Goal: Find specific page/section: Find specific page/section

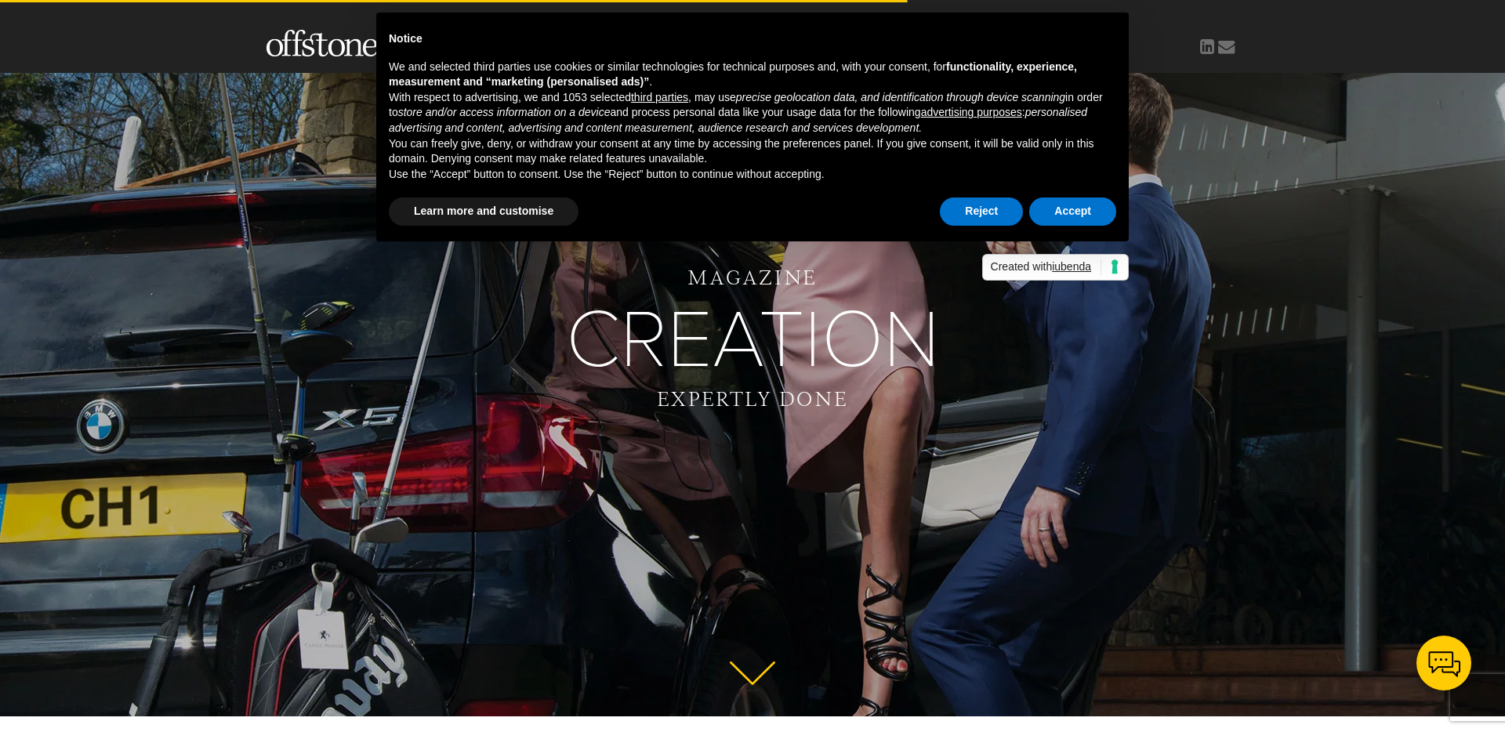
click at [992, 227] on div "Reject Accept" at bounding box center [1028, 211] width 176 height 34
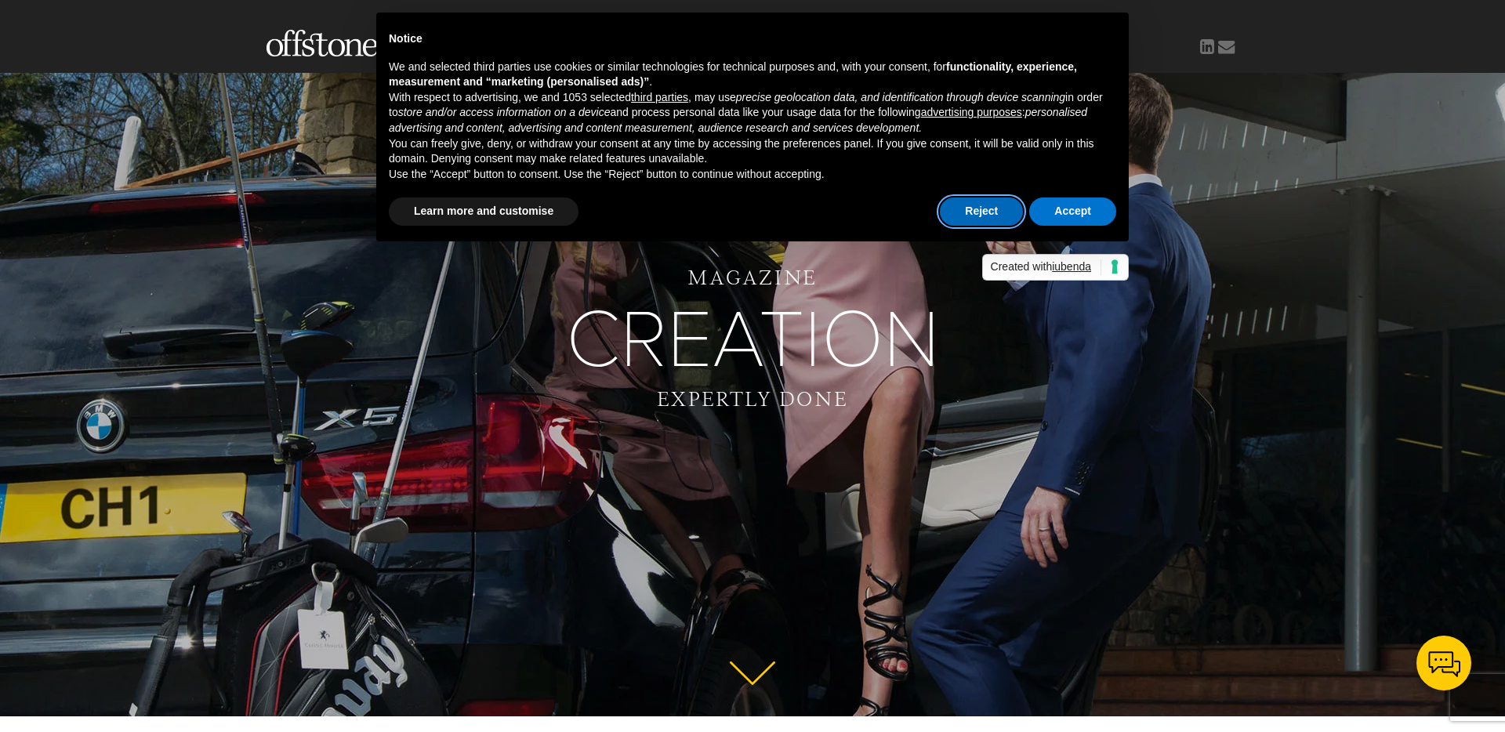
click at [987, 215] on button "Reject" at bounding box center [981, 212] width 83 height 28
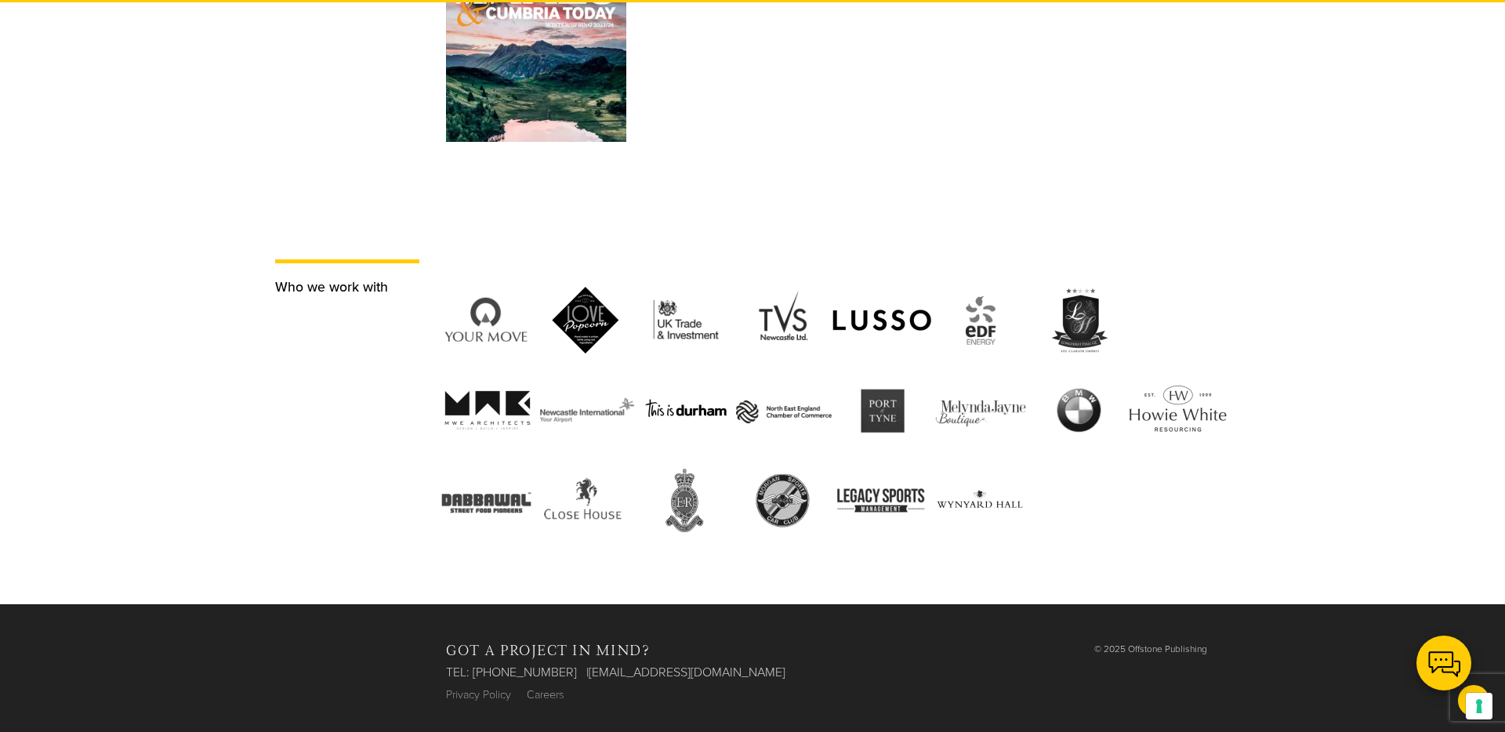
scroll to position [3794, 0]
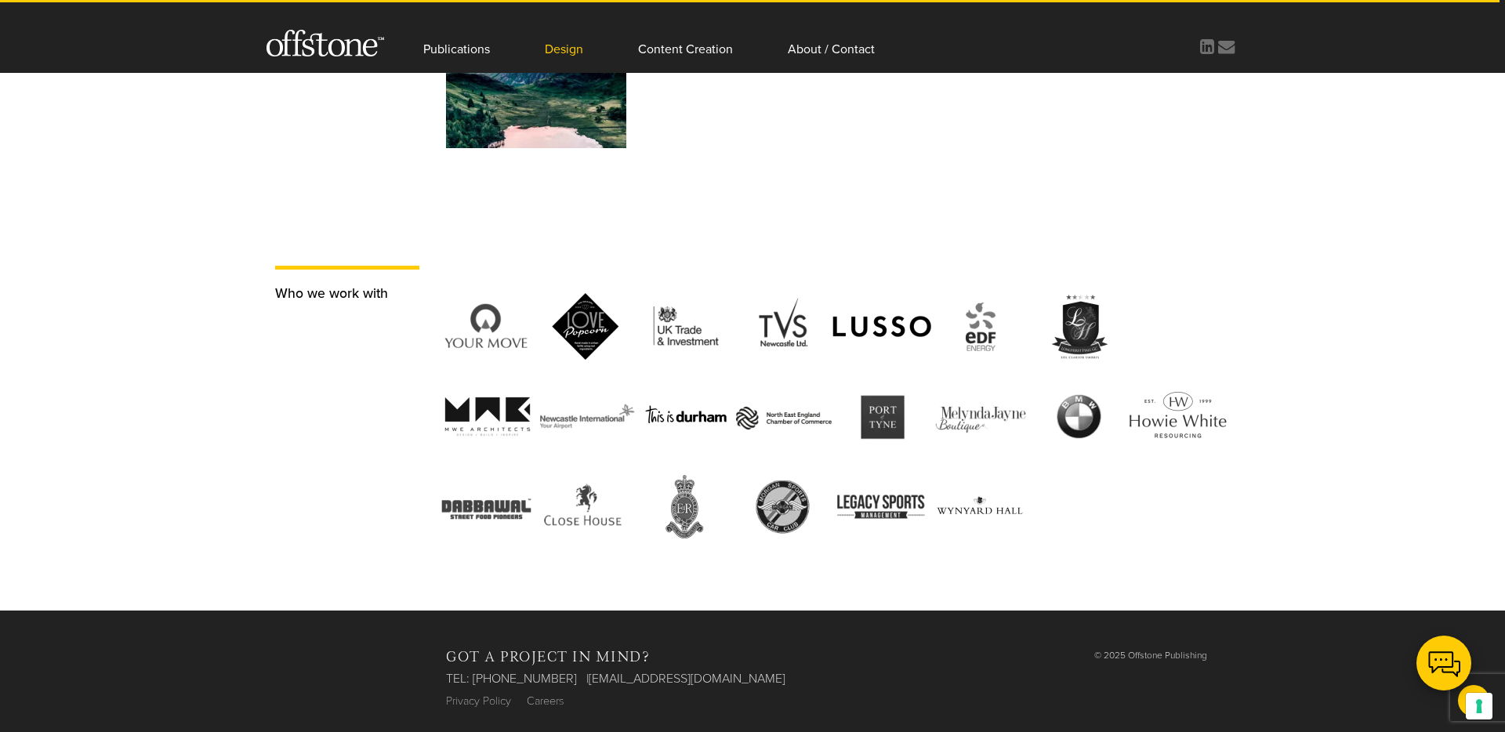
click at [552, 50] on link "Design" at bounding box center [564, 36] width 38 height 73
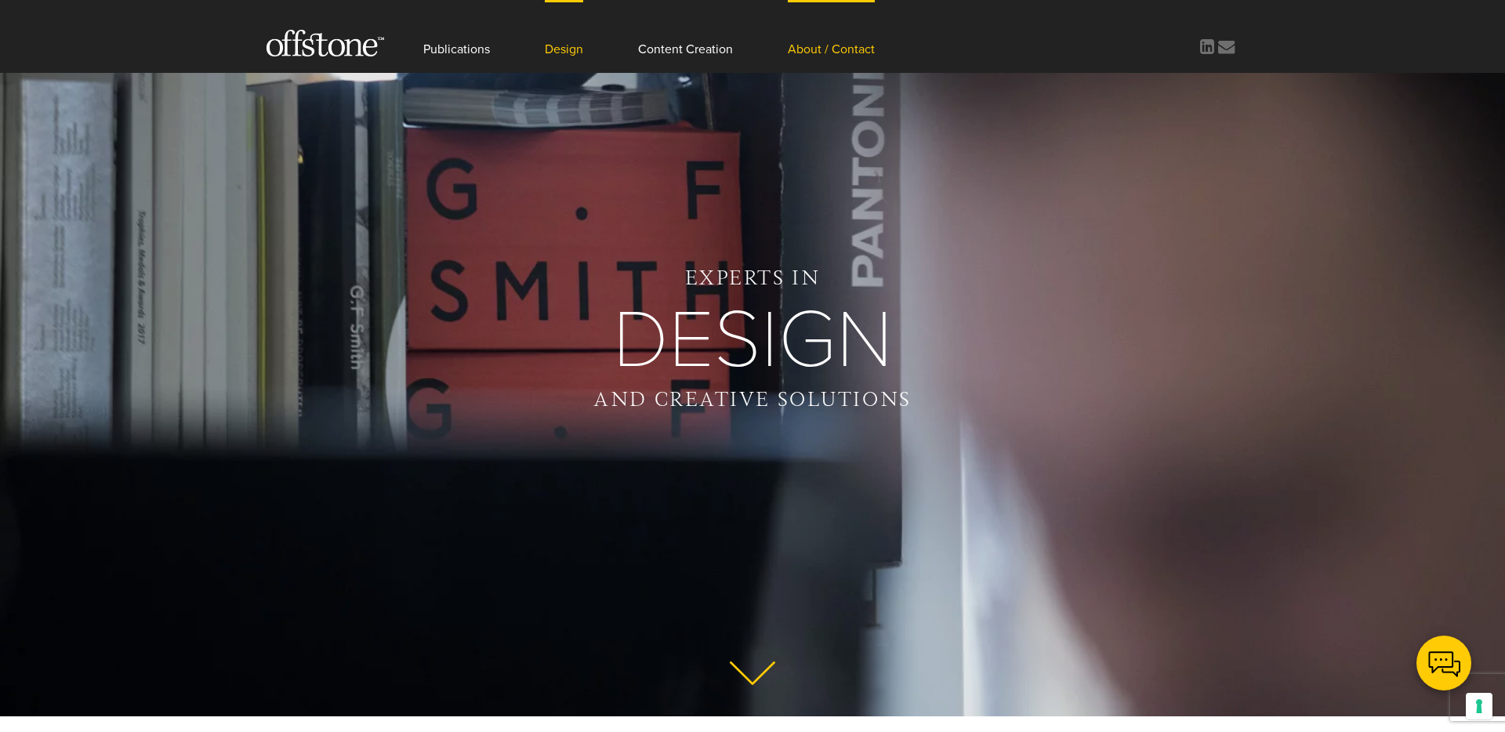
click at [825, 56] on link "About / Contact" at bounding box center [831, 36] width 87 height 73
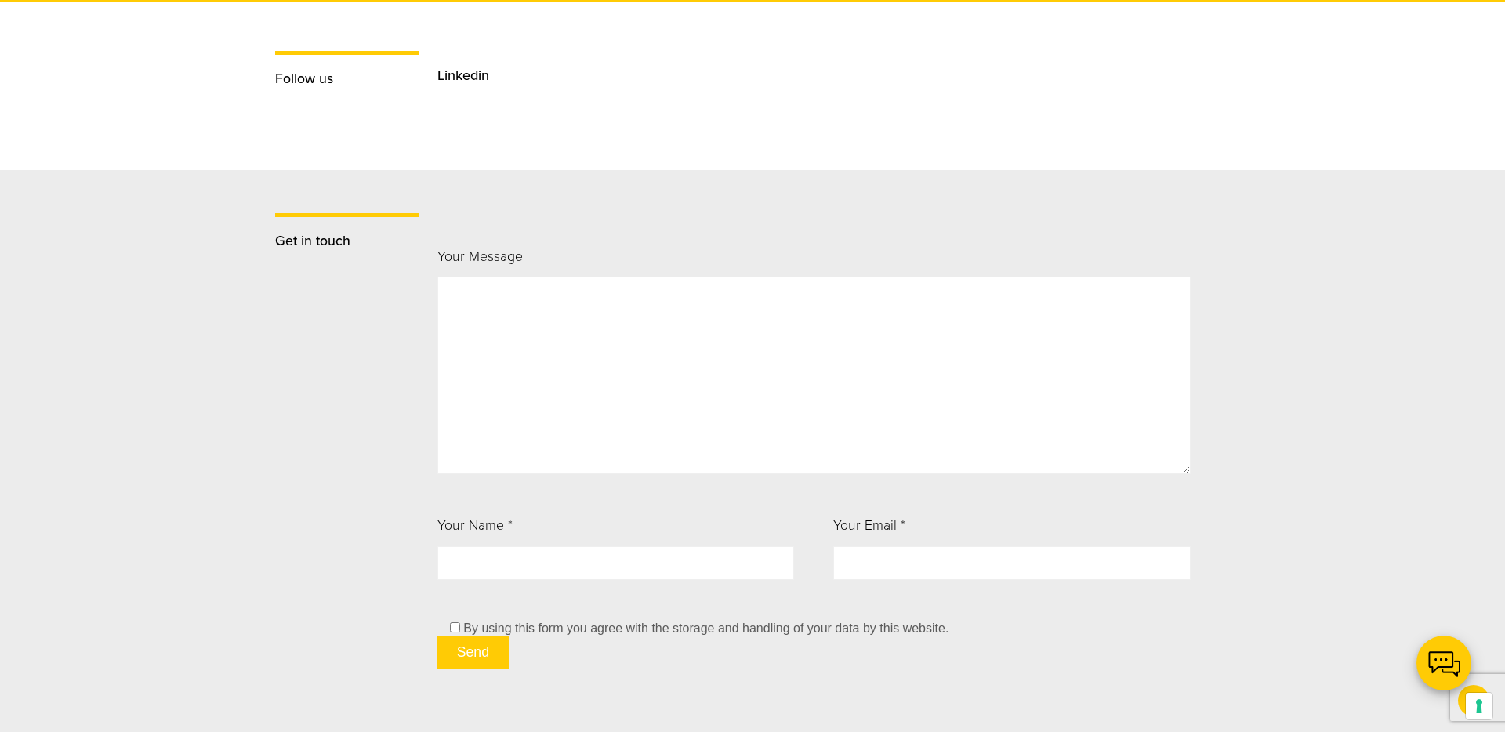
scroll to position [1664, 0]
